Goal: Transaction & Acquisition: Purchase product/service

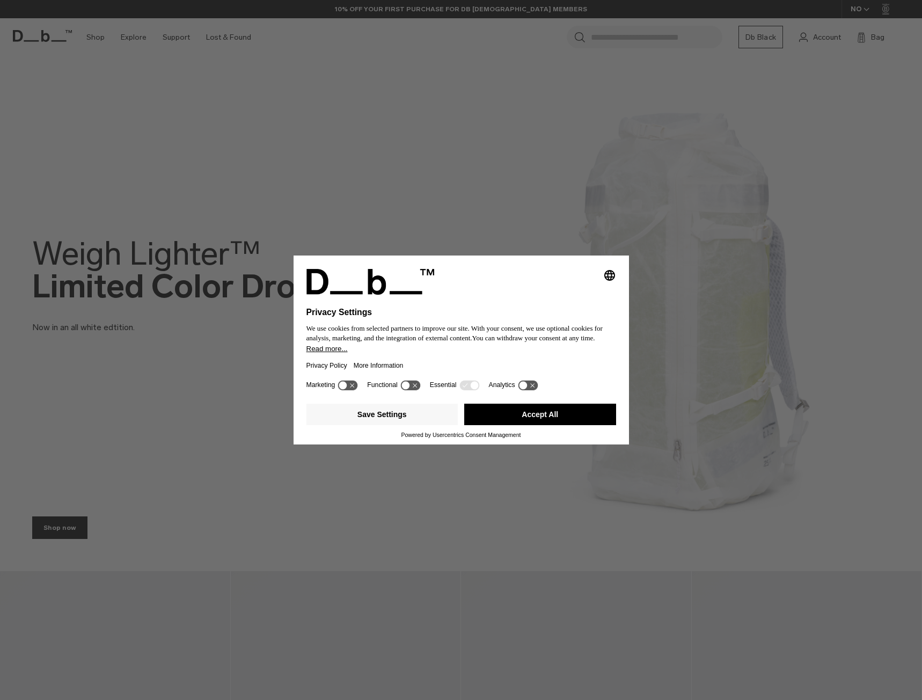
drag, startPoint x: 549, startPoint y: 414, endPoint x: 534, endPoint y: 410, distance: 15.5
click at [549, 414] on button "Accept All" at bounding box center [540, 413] width 152 height 21
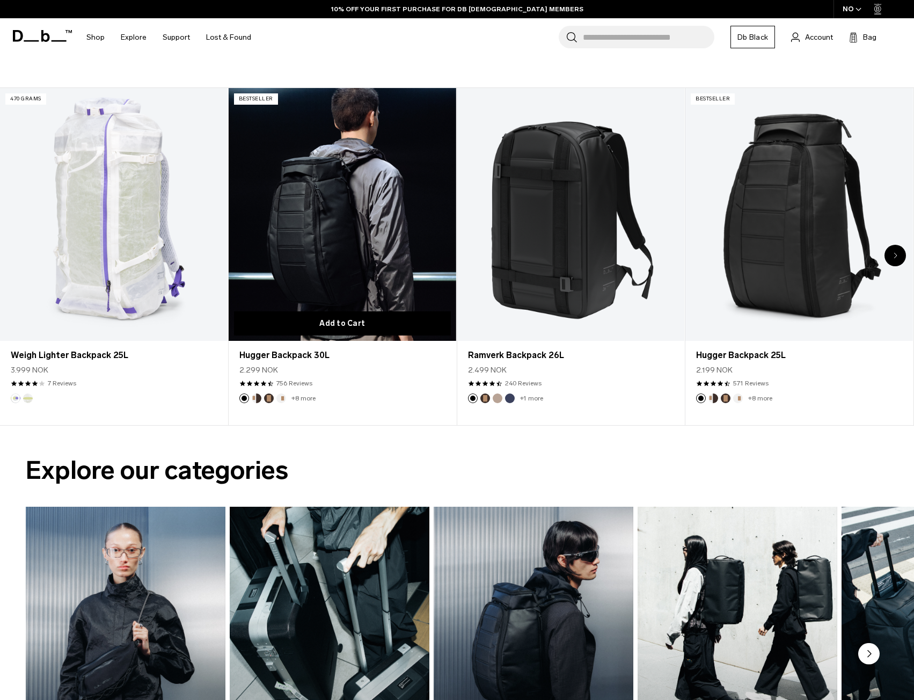
scroll to position [483, 0]
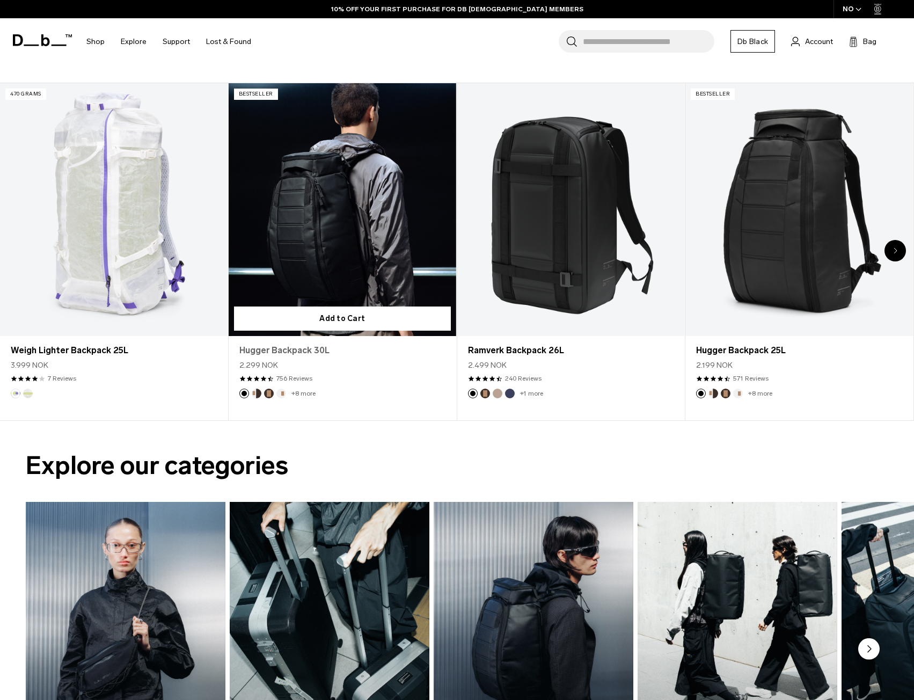
click at [309, 353] on link "Hugger Backpack 30L" at bounding box center [342, 350] width 206 height 13
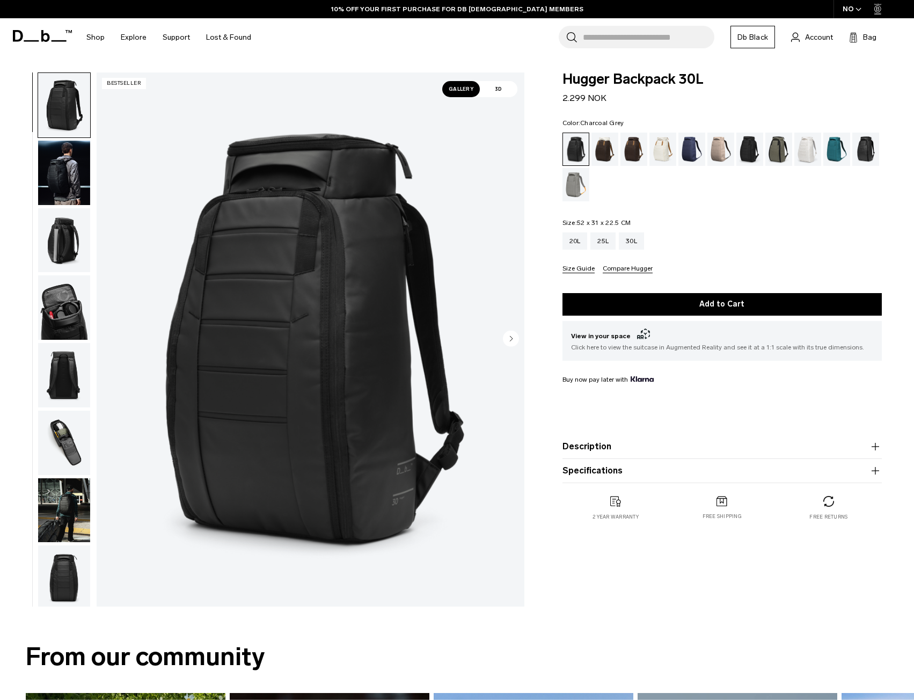
click at [746, 156] on div "Charcoal Grey" at bounding box center [749, 149] width 27 height 33
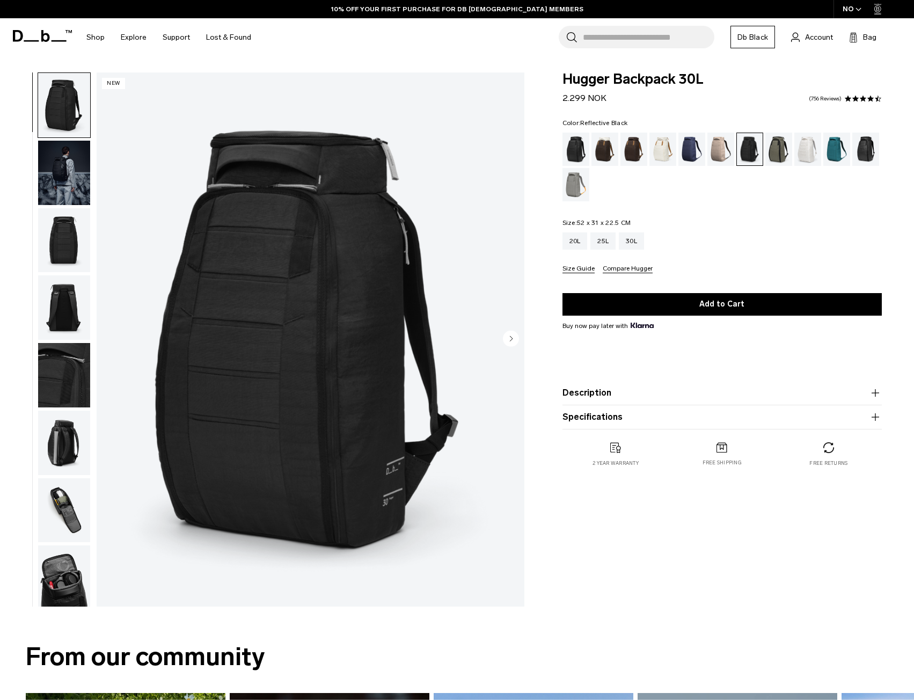
click at [863, 154] on div "Reflective Black" at bounding box center [865, 149] width 27 height 33
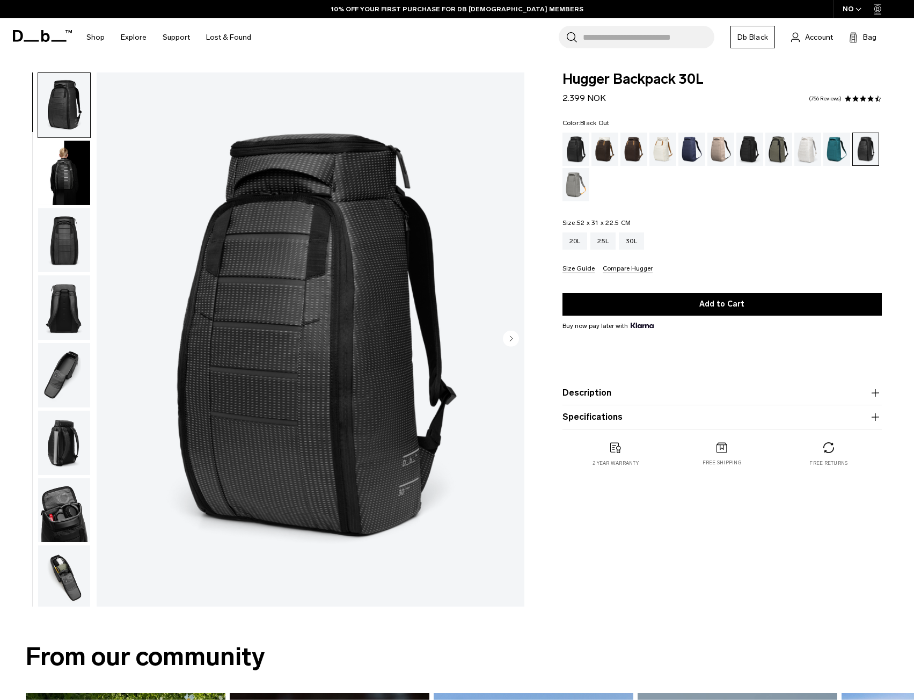
click at [578, 150] on div "Black Out" at bounding box center [575, 149] width 27 height 33
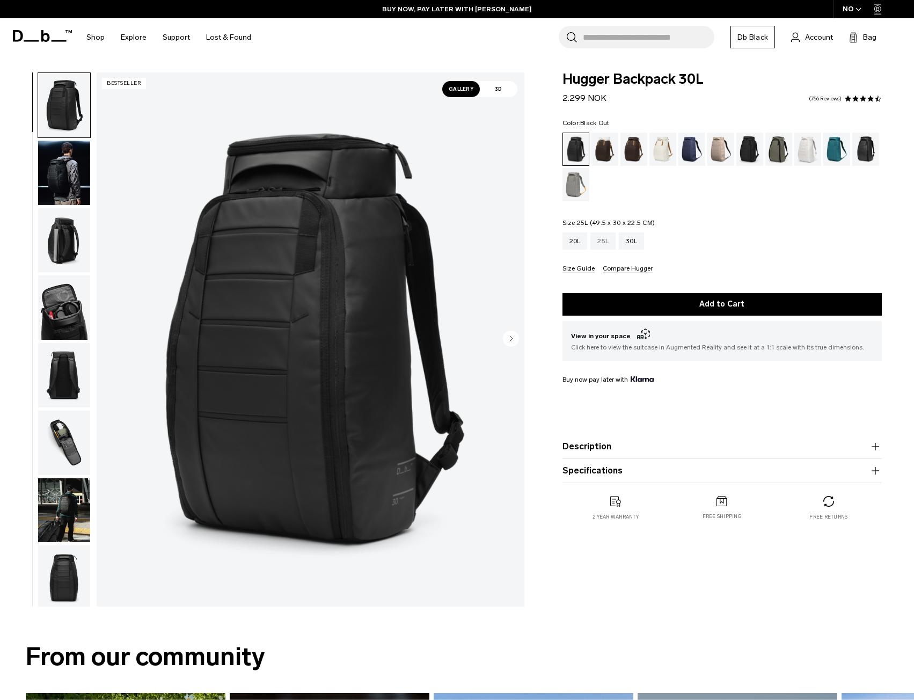
click at [608, 237] on div "25L" at bounding box center [602, 240] width 25 height 17
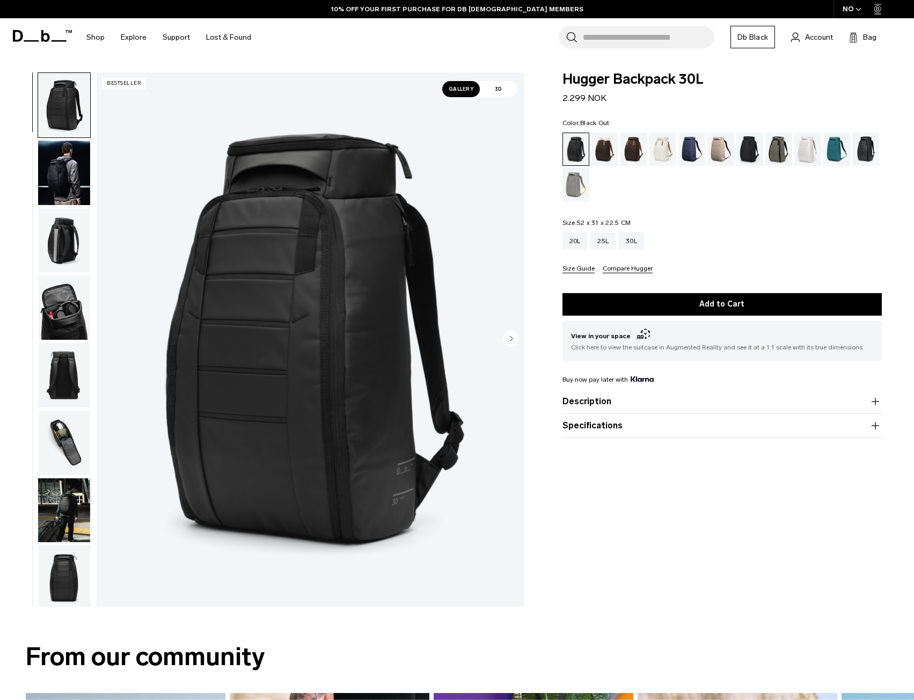
click at [719, 590] on div "Hugger Backpack 30L 2.299 NOK Color: Black Out Out of stock Size: 52 x 31 x 22.…" at bounding box center [722, 341] width 384 height 539
